Goal: Task Accomplishment & Management: Use online tool/utility

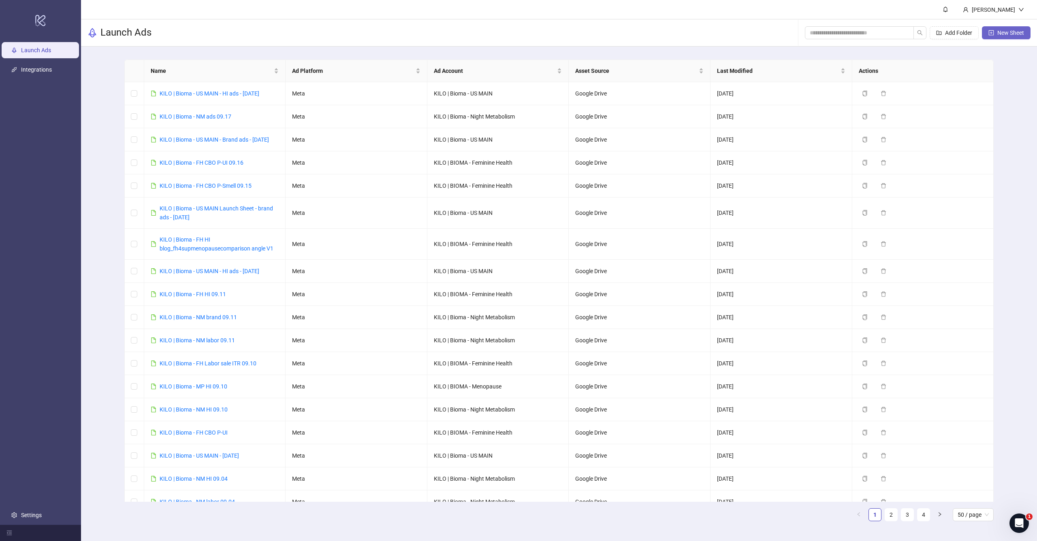
click at [1000, 34] on span "New Sheet" at bounding box center [1010, 33] width 27 height 6
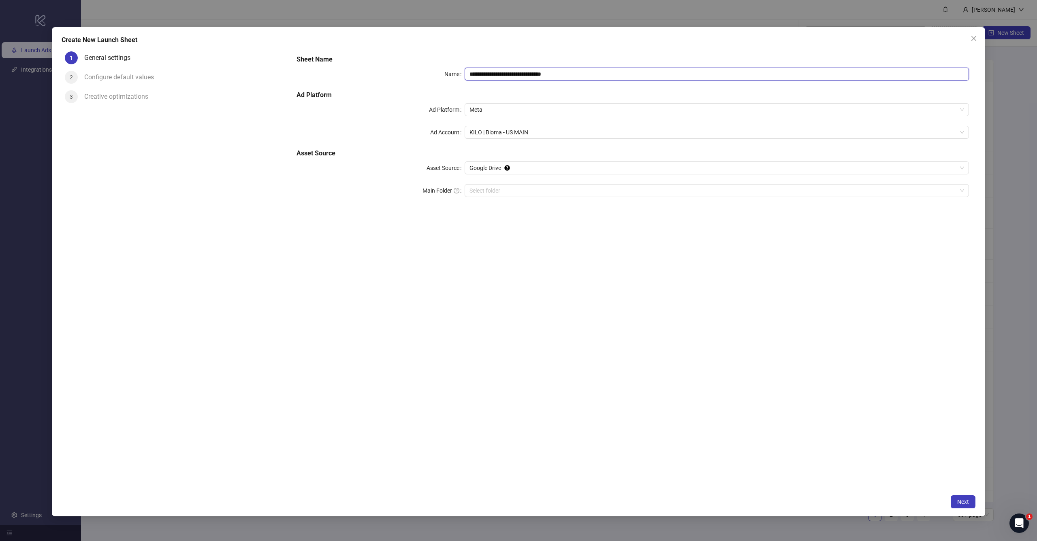
drag, startPoint x: 505, startPoint y: 74, endPoint x: 673, endPoint y: 73, distance: 167.6
click at [673, 73] on input "**********" at bounding box center [716, 74] width 504 height 13
click at [534, 132] on span "KILO | Bioma - US MAIN" at bounding box center [716, 132] width 494 height 12
type input "**********"
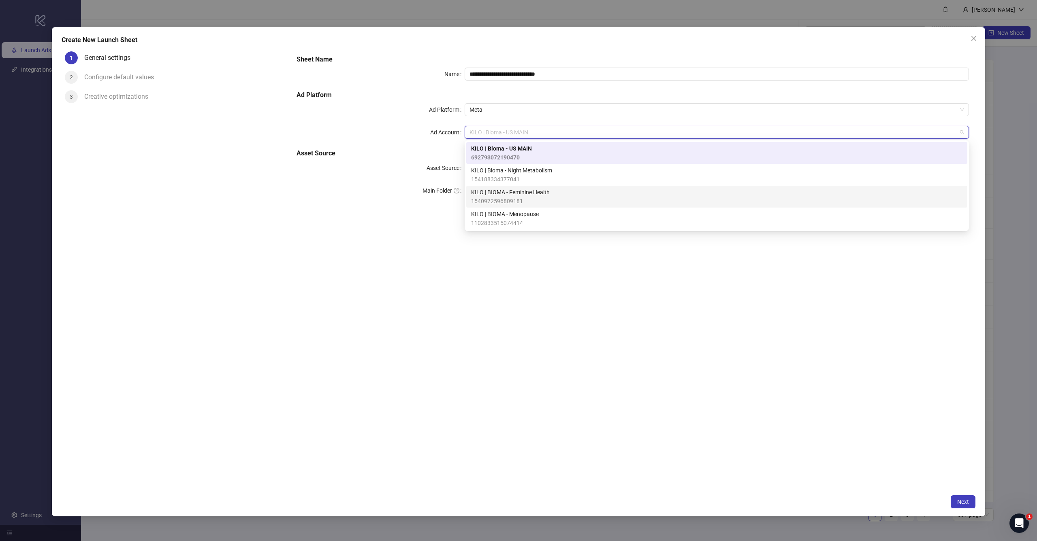
click at [527, 196] on span "KILO | BIOMA - Feminine Health" at bounding box center [510, 192] width 79 height 9
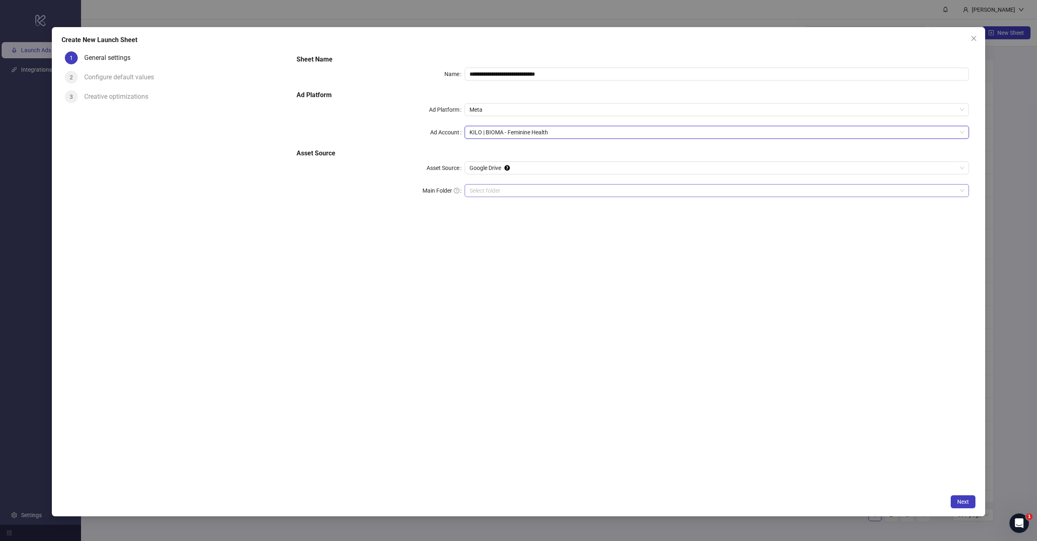
click at [515, 186] on input "Main Folder" at bounding box center [712, 191] width 487 height 12
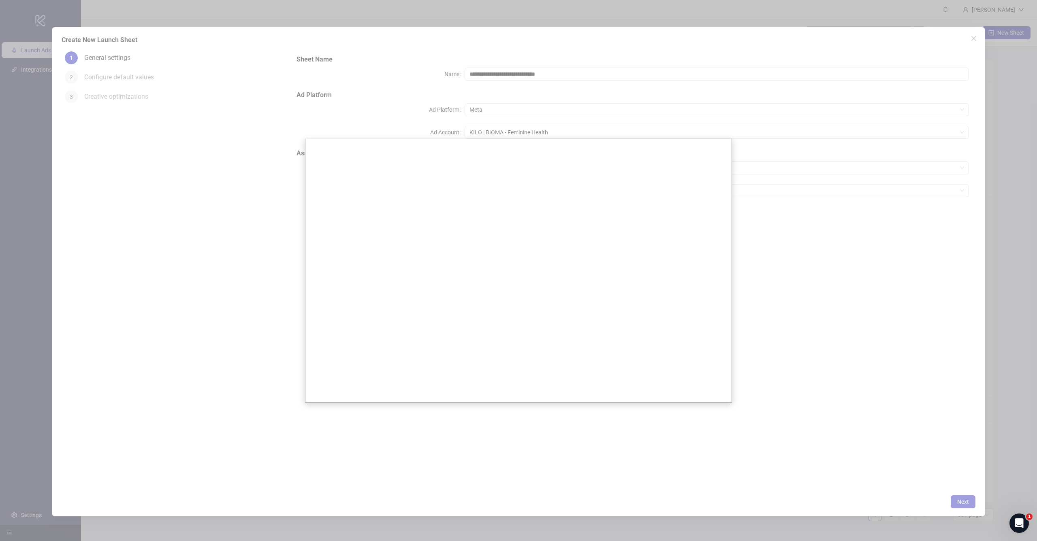
click at [766, 192] on div at bounding box center [518, 270] width 1037 height 541
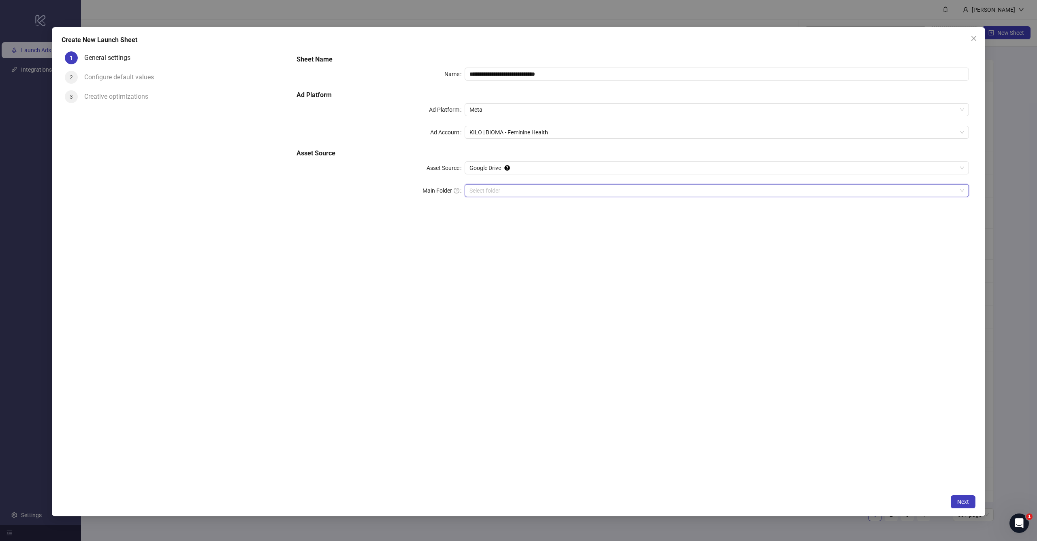
click at [682, 275] on div "**********" at bounding box center [632, 269] width 685 height 443
click at [960, 501] on span "Next" at bounding box center [963, 502] width 12 height 6
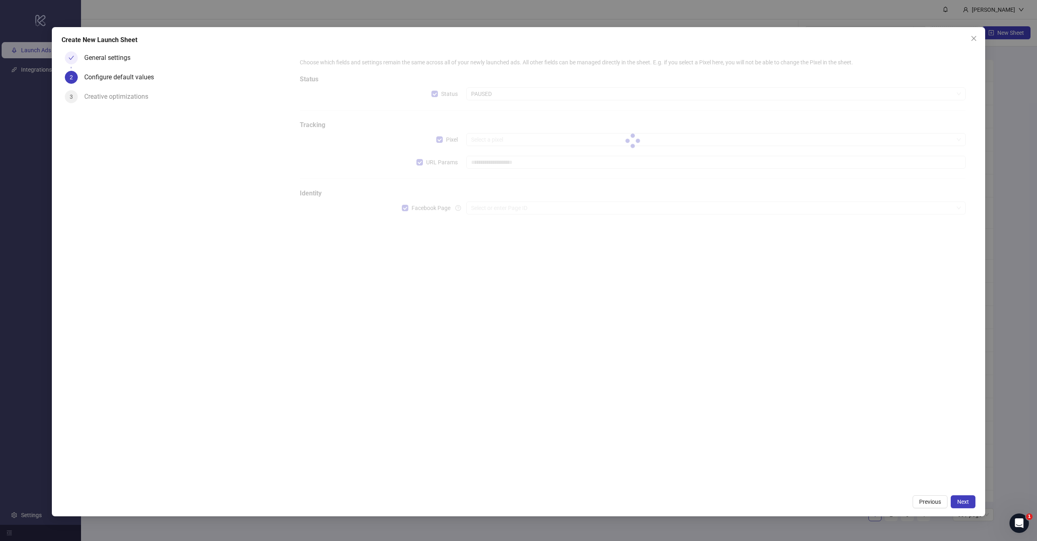
type input "**********"
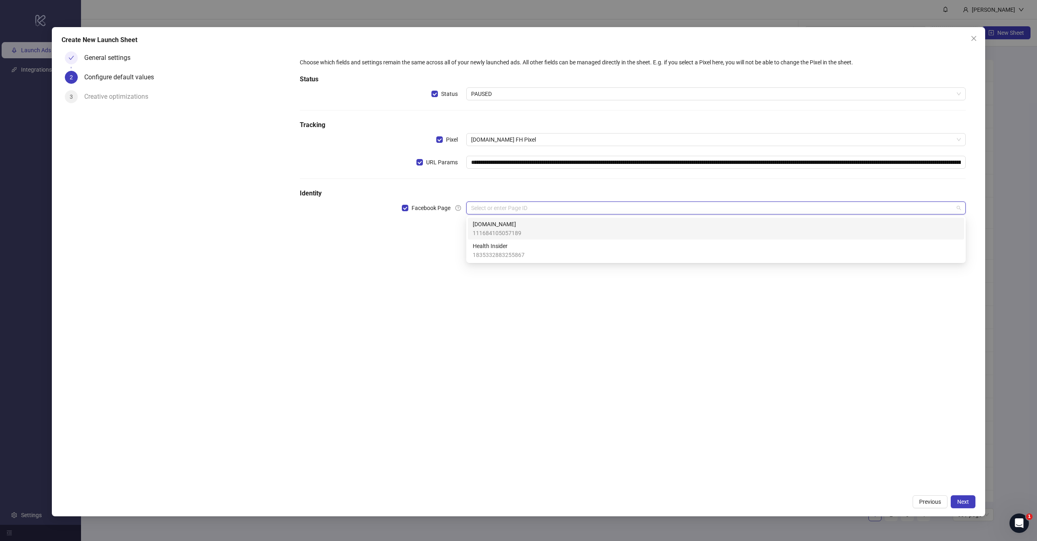
click at [511, 211] on input "search" at bounding box center [712, 208] width 482 height 12
click at [506, 224] on span "Bioma.Health" at bounding box center [497, 224] width 49 height 9
click at [513, 233] on input "search" at bounding box center [712, 231] width 482 height 12
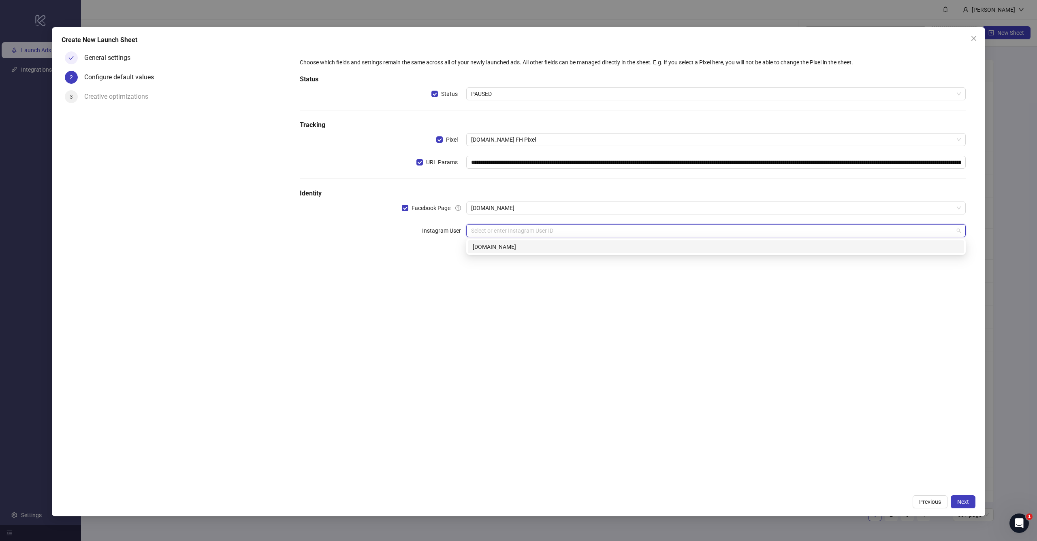
click at [520, 248] on div "bioma.health" at bounding box center [716, 247] width 486 height 9
click at [539, 333] on div "**********" at bounding box center [632, 269] width 685 height 443
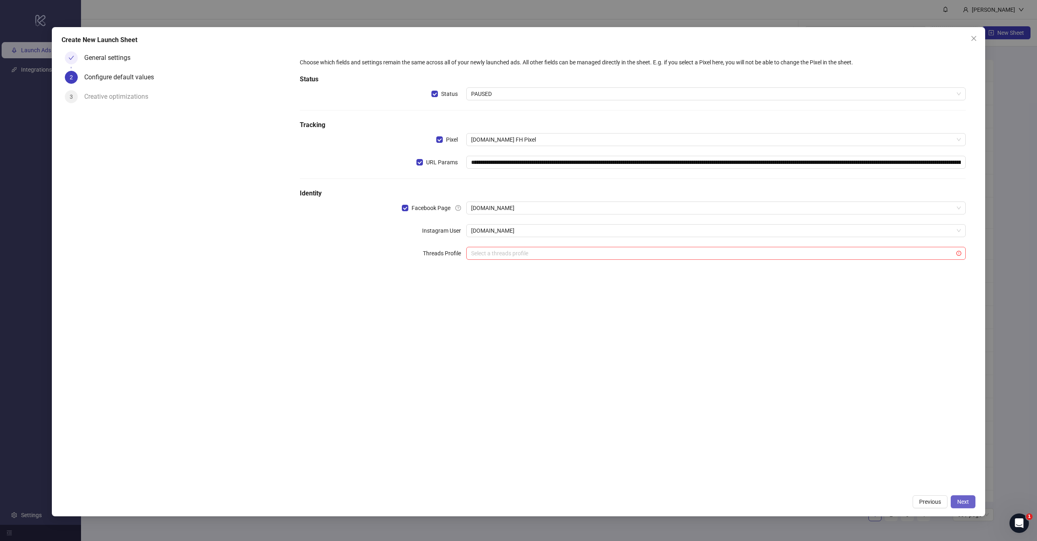
click at [960, 500] on span "Next" at bounding box center [963, 502] width 12 height 6
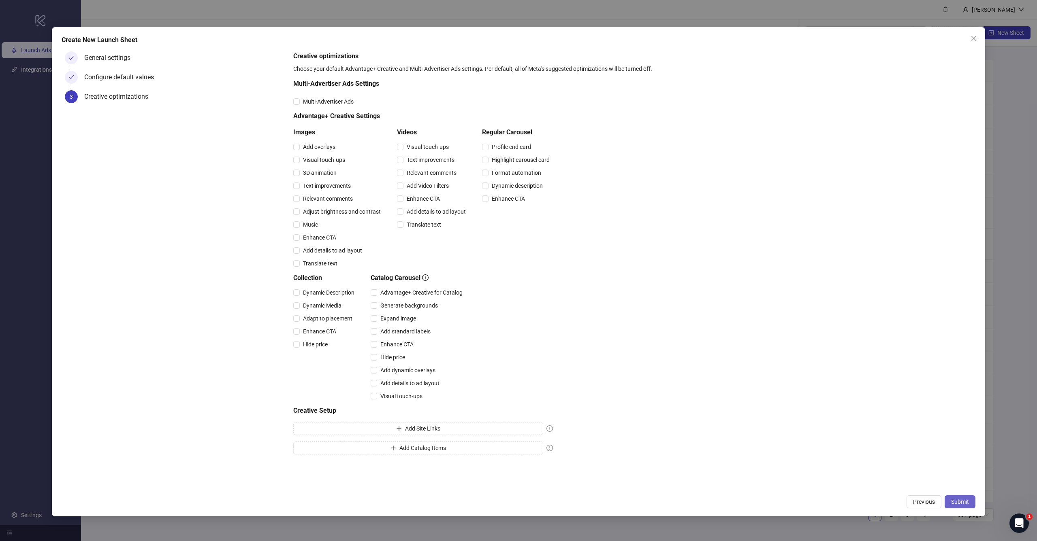
click at [956, 500] on span "Submit" at bounding box center [960, 502] width 18 height 6
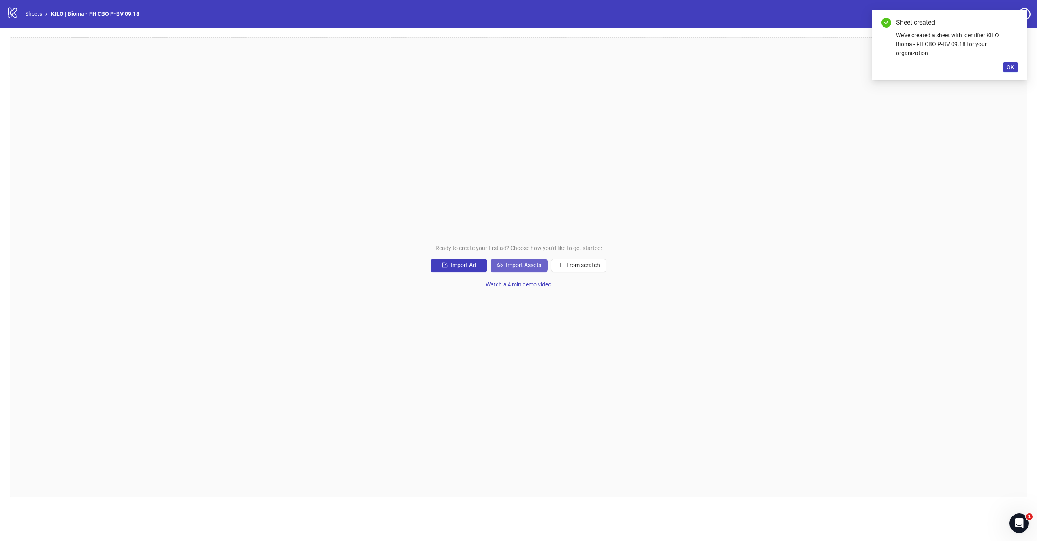
click at [528, 262] on span "Import Assets" at bounding box center [523, 265] width 35 height 6
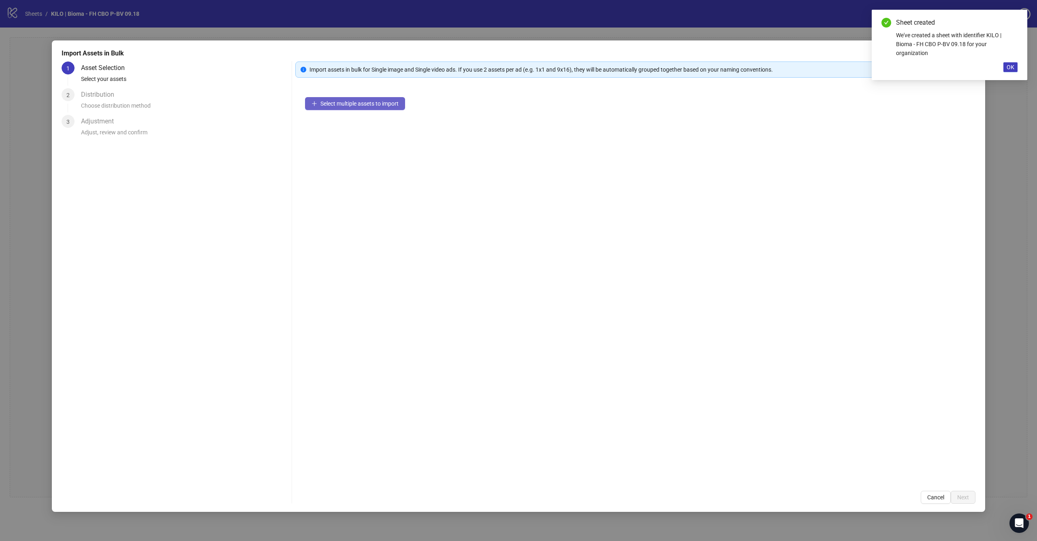
click at [352, 104] on span "Select multiple assets to import" at bounding box center [359, 103] width 78 height 6
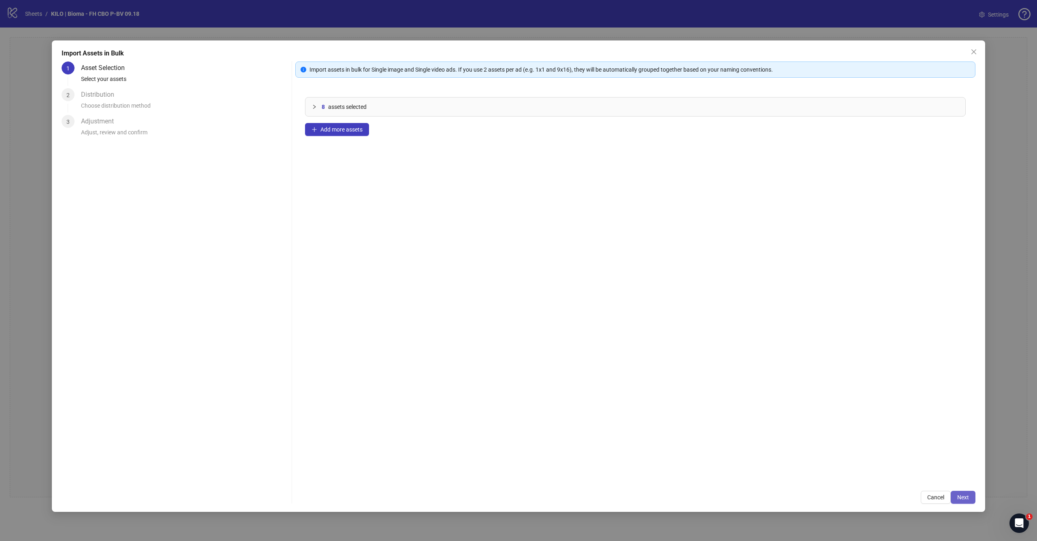
click at [970, 494] on button "Next" at bounding box center [962, 497] width 25 height 13
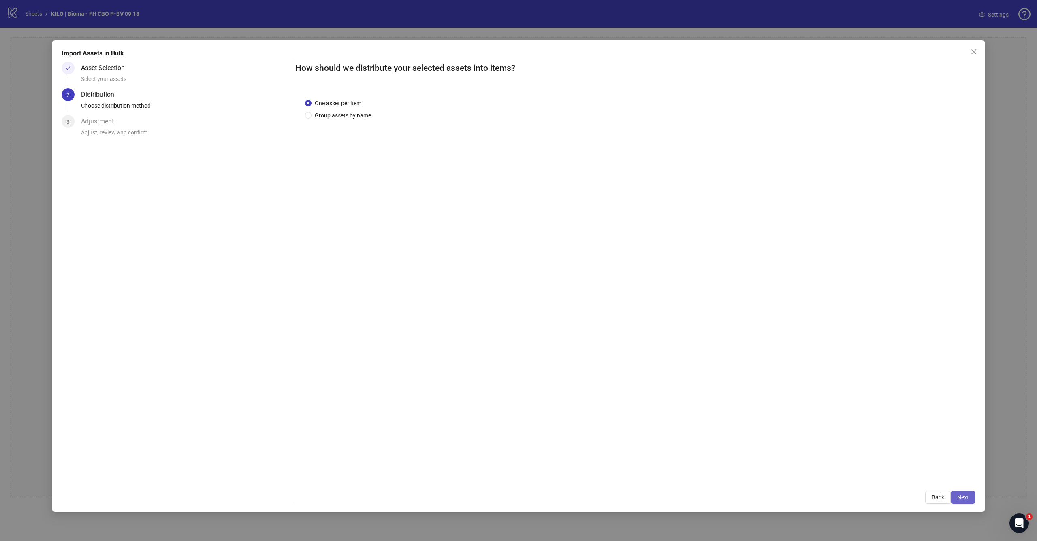
click at [957, 494] on button "Next" at bounding box center [962, 497] width 25 height 13
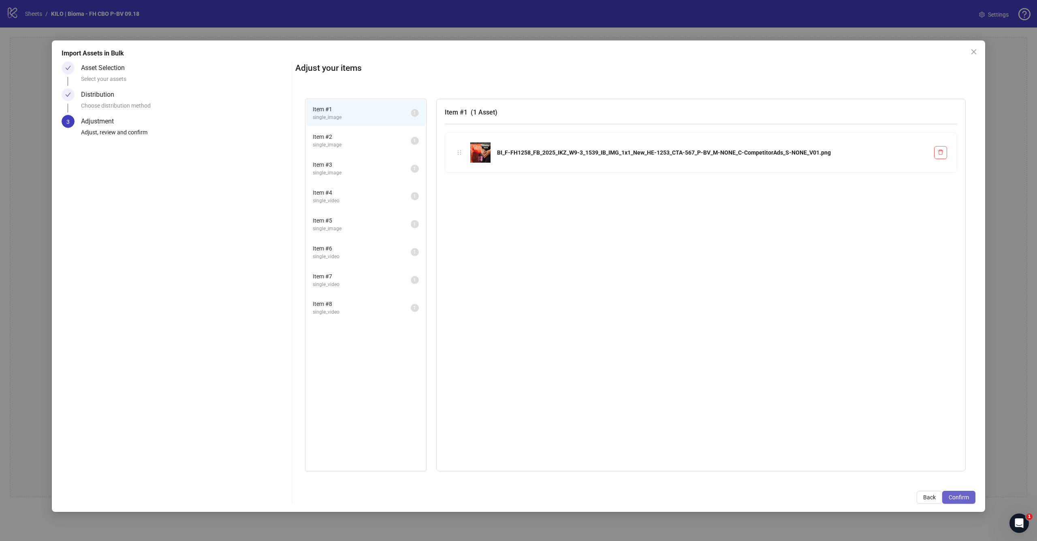
click at [947, 494] on button "Confirm" at bounding box center [958, 497] width 33 height 13
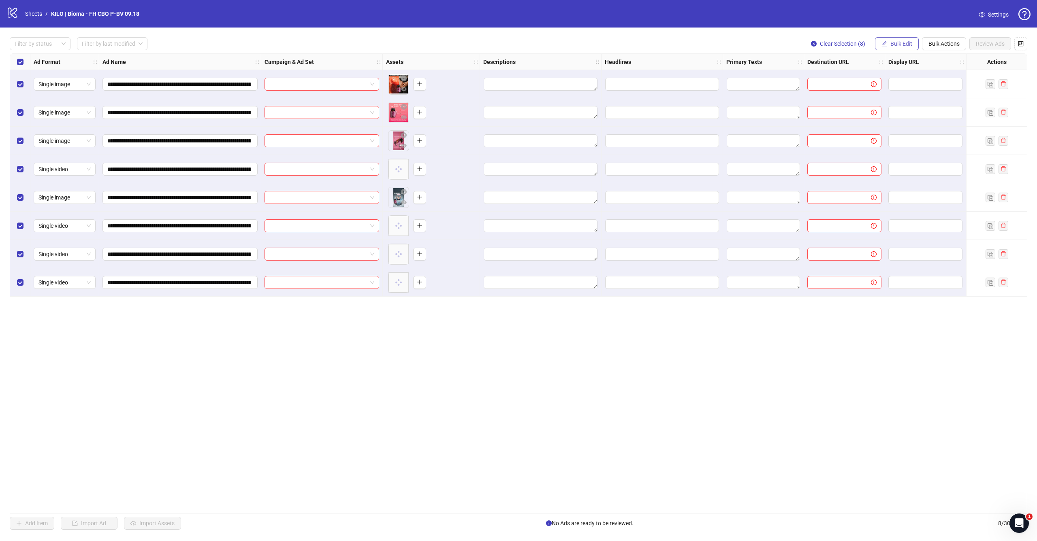
click at [893, 40] on button "Bulk Edit" at bounding box center [897, 43] width 44 height 13
click at [888, 85] on span "Campaign & Ad Set" at bounding box center [904, 85] width 48 height 9
click at [838, 77] on input "search" at bounding box center [870, 78] width 145 height 12
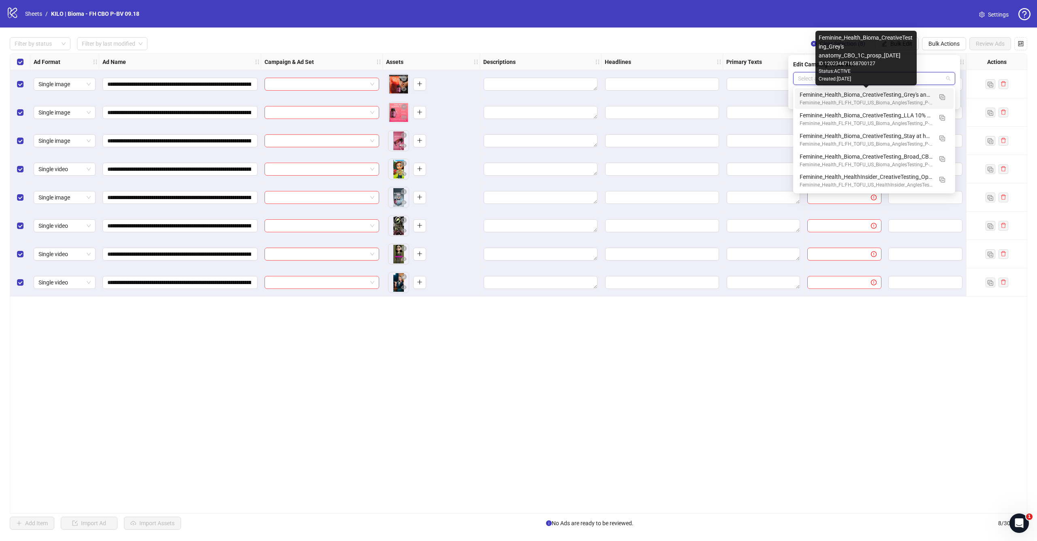
click at [840, 98] on div "Feminine_Health_Bioma_CreativeTesting_Grey's anatomy_CBO_1C_prosp_2025.09.17" at bounding box center [865, 94] width 133 height 9
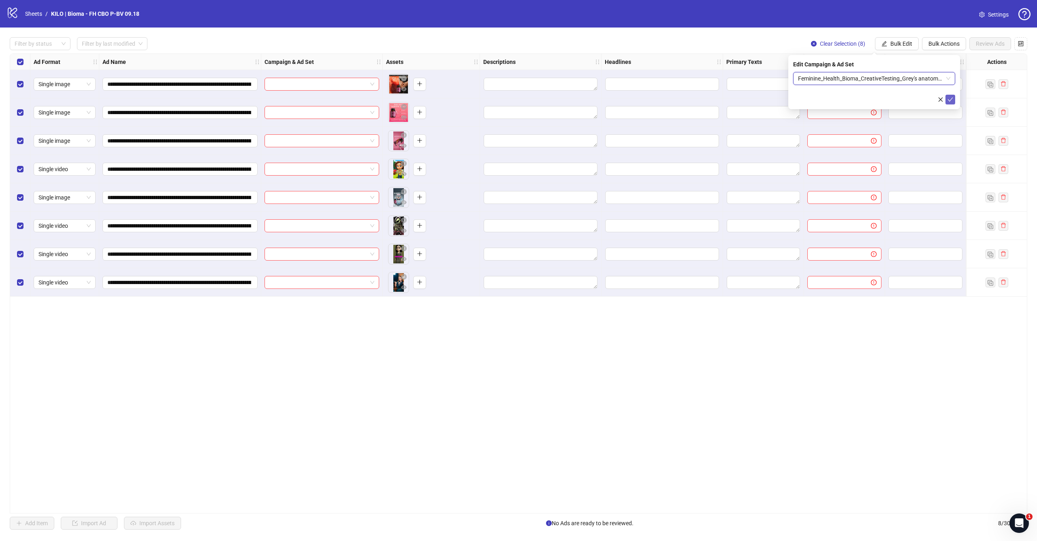
click at [947, 100] on icon "check" at bounding box center [950, 100] width 6 height 6
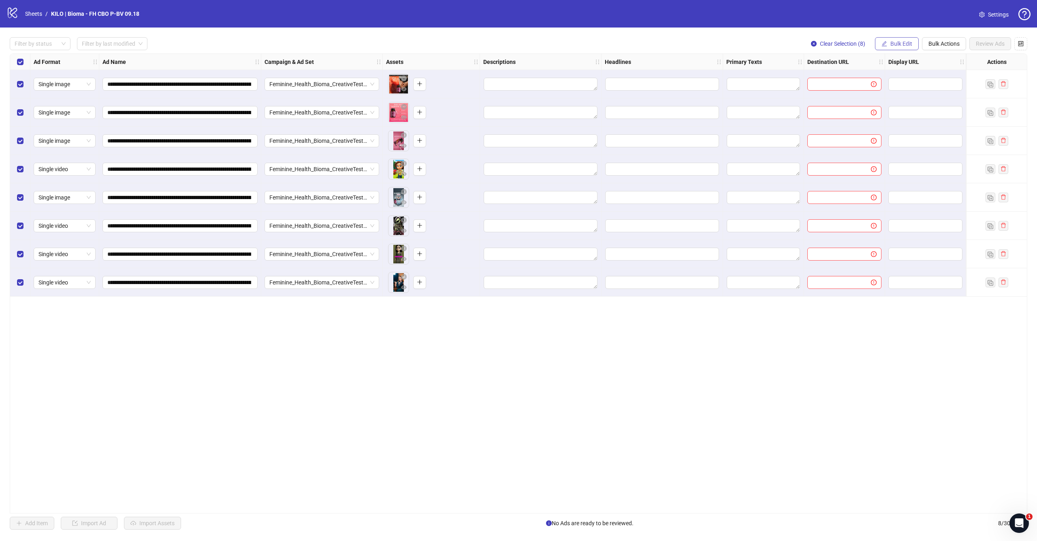
click at [905, 45] on span "Bulk Edit" at bounding box center [901, 43] width 22 height 6
click at [892, 122] on span "Primary Texts" at bounding box center [904, 124] width 48 height 9
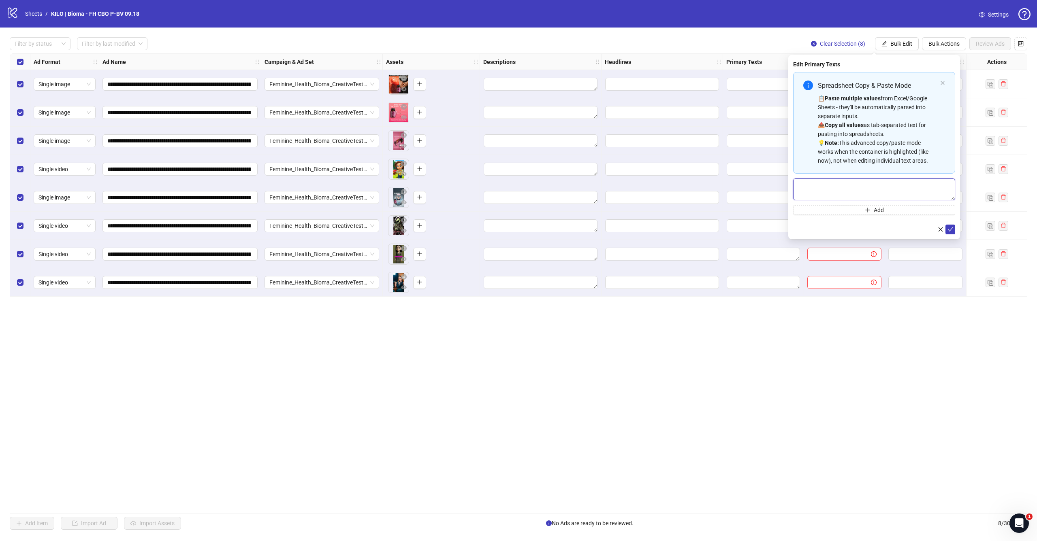
click at [854, 187] on textarea "Multi-text input container - paste or copy values" at bounding box center [874, 190] width 162 height 22
paste textarea "**********"
type textarea "**********"
click at [950, 229] on icon "check" at bounding box center [950, 230] width 6 height 6
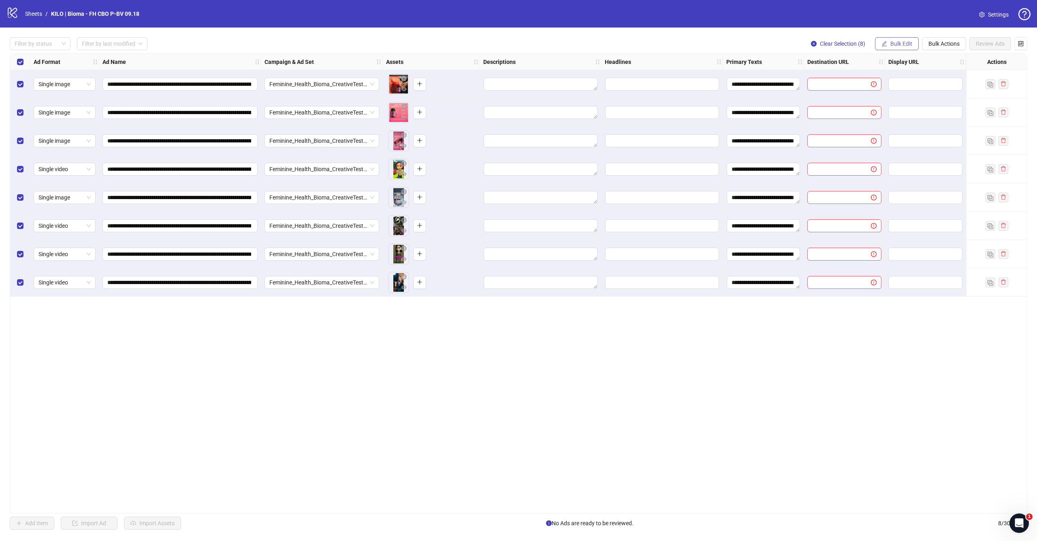
click at [888, 43] on button "Bulk Edit" at bounding box center [897, 43] width 44 height 13
click at [885, 111] on span "Headlines" at bounding box center [904, 111] width 48 height 9
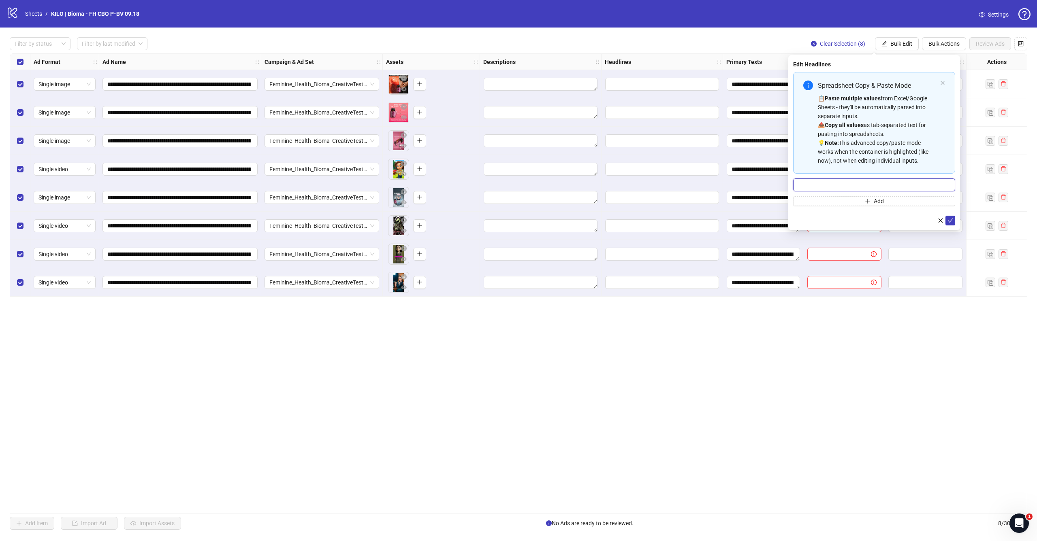
click at [839, 190] on input "Multi-input container - paste or copy values" at bounding box center [874, 185] width 162 height 13
paste input "**********"
type input "**********"
click at [948, 222] on icon "check" at bounding box center [950, 221] width 6 height 6
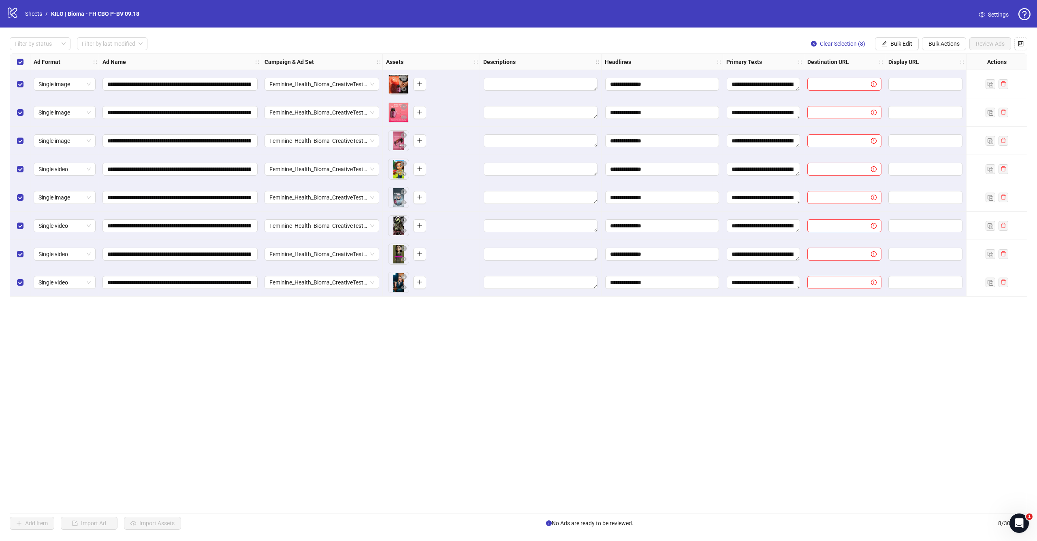
scroll to position [0, 150]
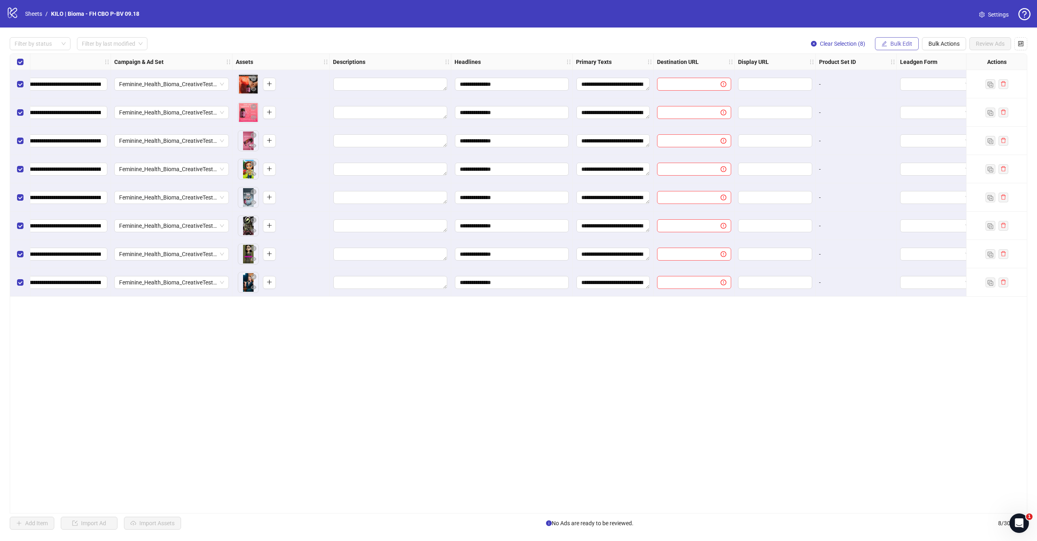
click at [891, 43] on span "Bulk Edit" at bounding box center [901, 43] width 22 height 6
click at [886, 134] on span "Destination URL" at bounding box center [904, 137] width 48 height 9
click at [841, 75] on input "text" at bounding box center [871, 78] width 146 height 9
paste input "**********"
type input "**********"
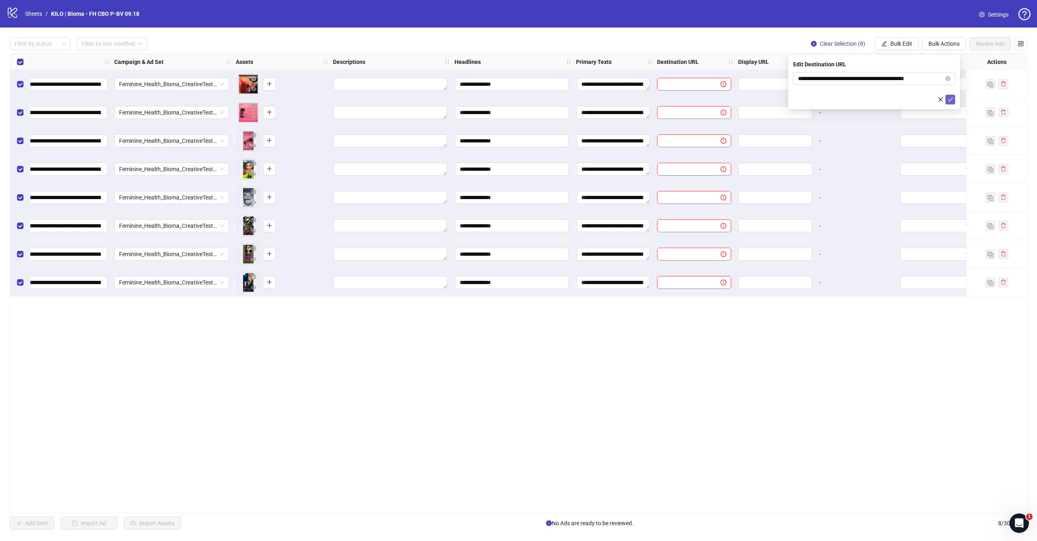
click at [952, 97] on icon "check" at bounding box center [950, 100] width 6 height 6
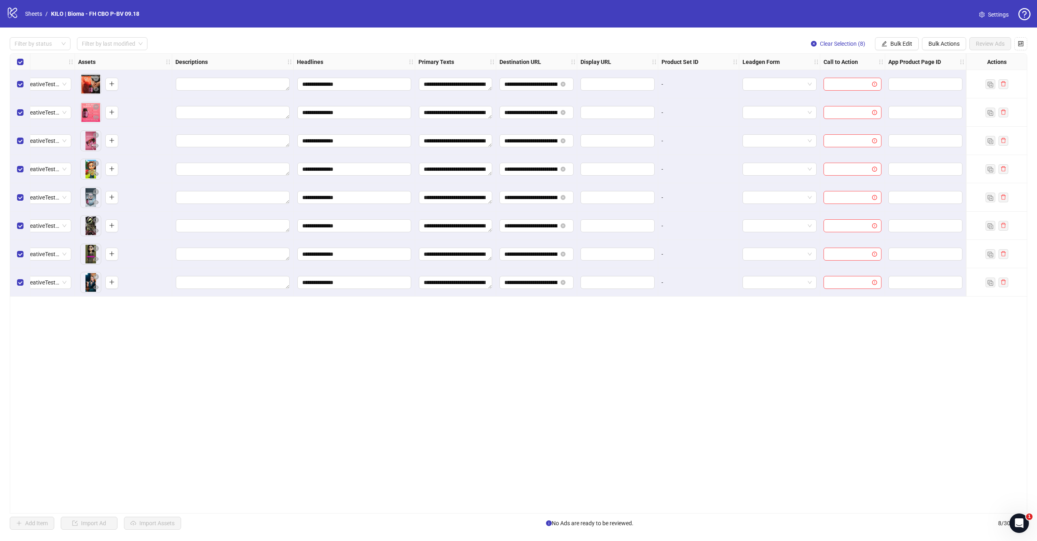
scroll to position [0, 308]
click at [897, 48] on button "Bulk Edit" at bounding box center [897, 43] width 44 height 13
click at [894, 171] on li "Call to Action" at bounding box center [904, 176] width 58 height 13
click at [816, 81] on input "search" at bounding box center [870, 78] width 145 height 12
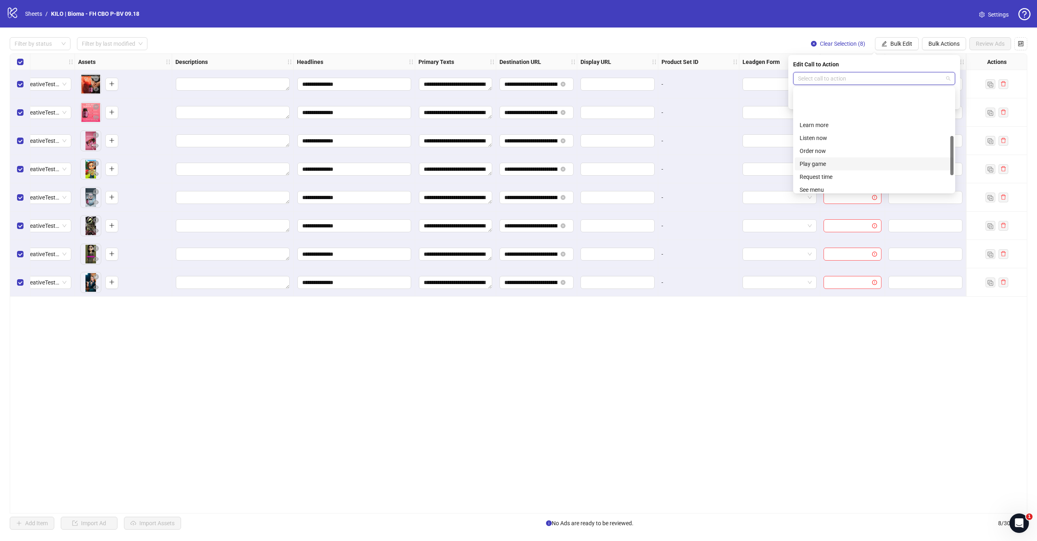
scroll to position [141, 0]
click at [832, 149] on div "Shop now" at bounding box center [873, 148] width 149 height 9
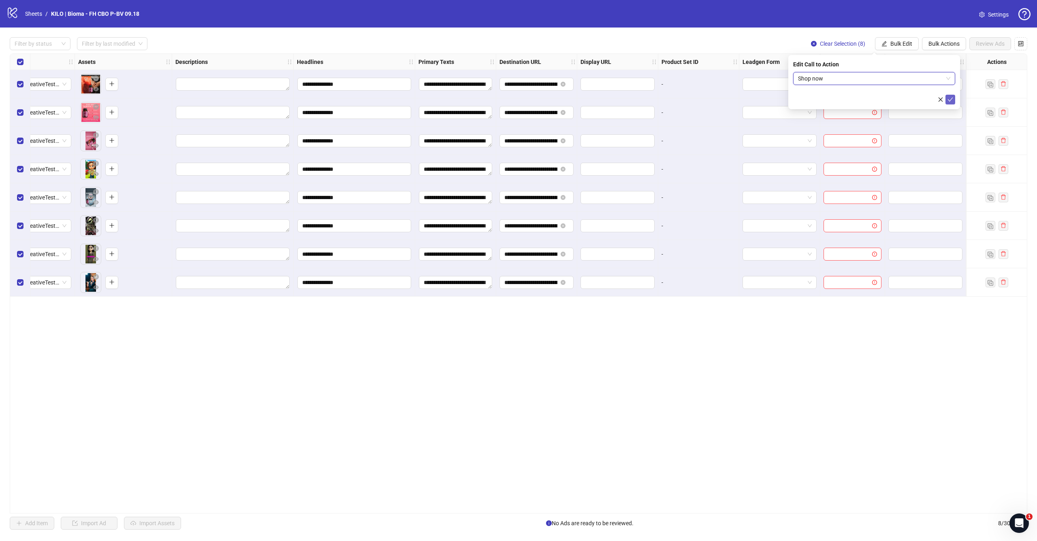
click at [952, 98] on icon "check" at bounding box center [950, 100] width 6 height 6
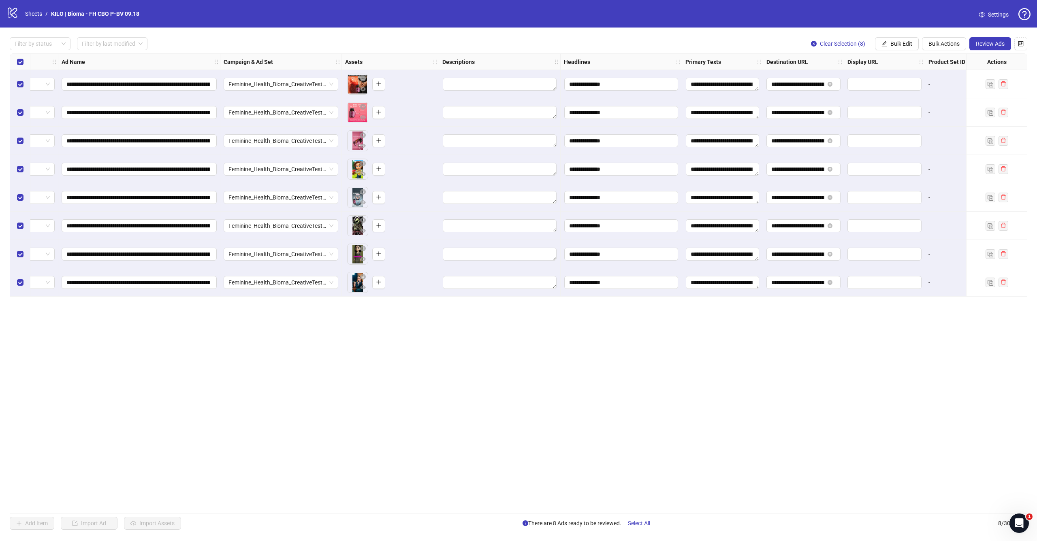
scroll to position [0, 16]
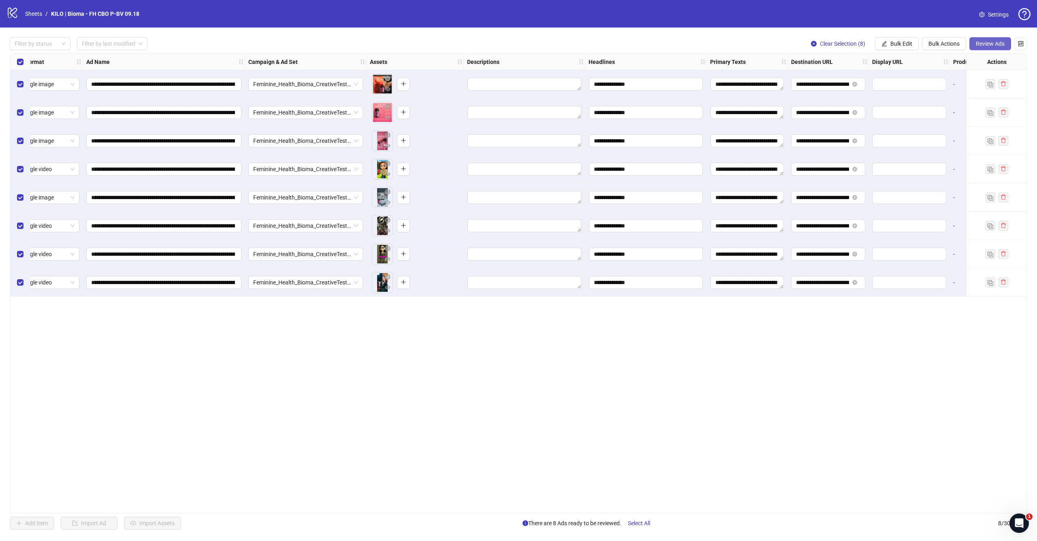
click at [996, 44] on span "Review Ads" at bounding box center [989, 43] width 29 height 6
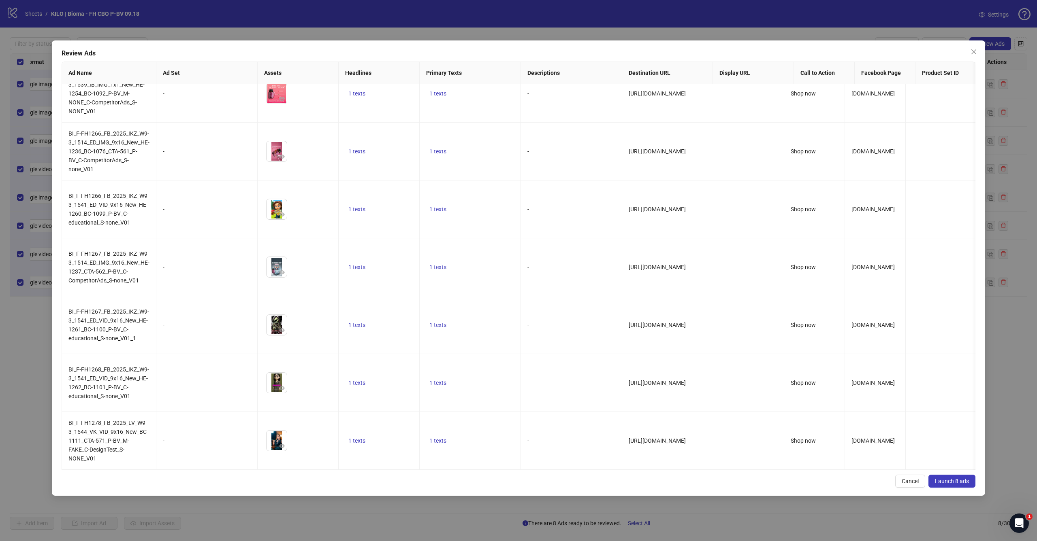
scroll to position [77, 0]
click at [950, 479] on span "Launch 8 ads" at bounding box center [952, 481] width 34 height 6
